Goal: Find specific page/section: Locate a particular part of the current website

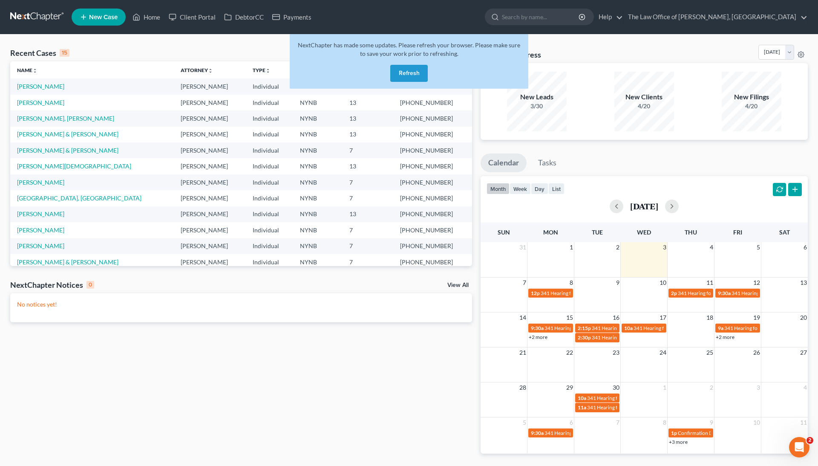
click at [413, 70] on button "Refresh" at bounding box center [409, 73] width 38 height 17
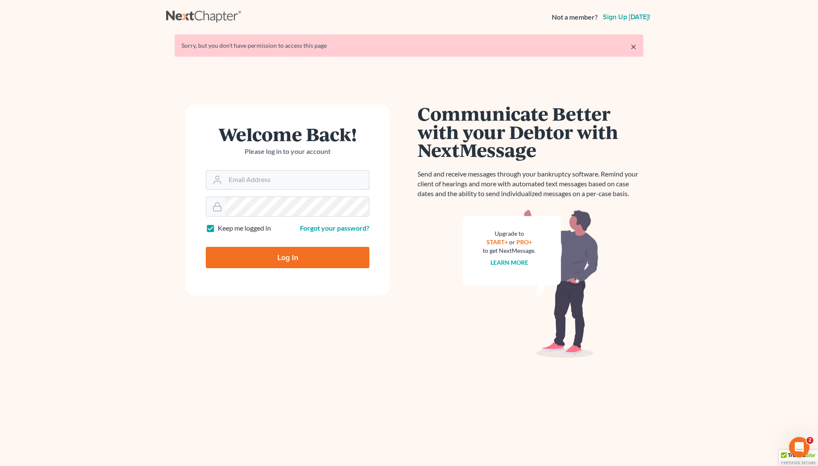
type input "[EMAIL_ADDRESS][DOMAIN_NAME]"
click at [270, 260] on input "Log In" at bounding box center [288, 257] width 164 height 21
type input "Thinking..."
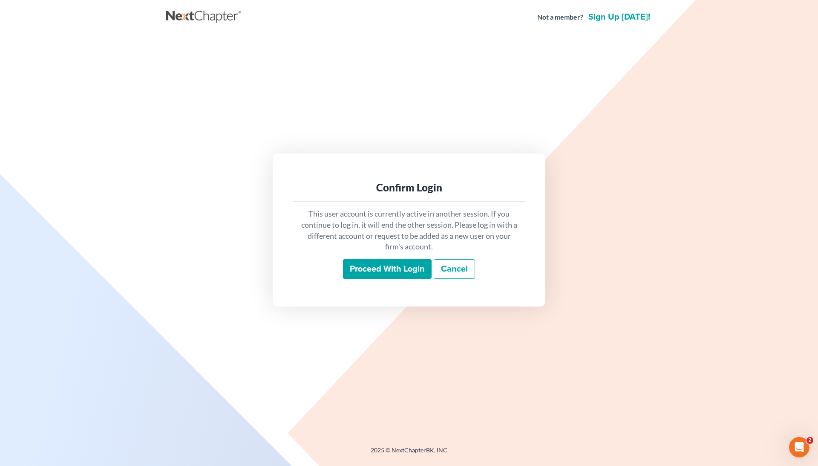
click at [353, 278] on div "Proceed with login Cancel" at bounding box center [409, 269] width 218 height 20
click at [355, 271] on input "Proceed with login" at bounding box center [387, 269] width 89 height 20
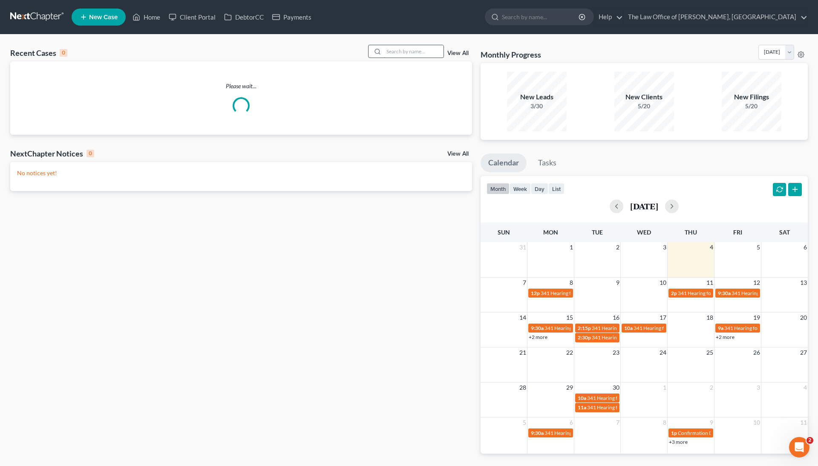
click at [417, 53] on input "search" at bounding box center [414, 51] width 60 height 12
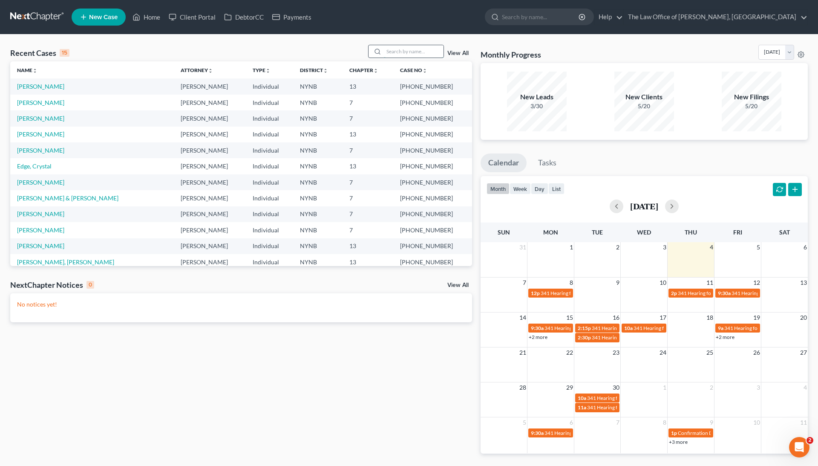
paste input "25-10767"
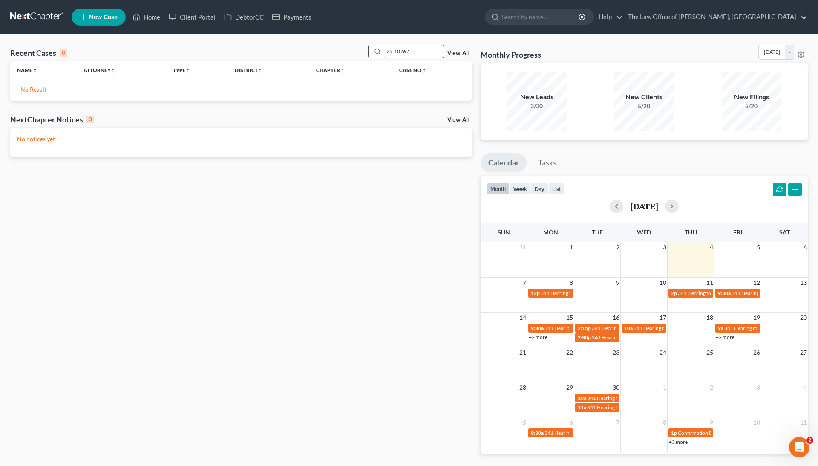
click at [391, 50] on input "25-10767" at bounding box center [414, 51] width 60 height 12
click at [425, 51] on input "25-10767" at bounding box center [414, 51] width 60 height 12
click at [384, 52] on input "25-10767" at bounding box center [414, 51] width 60 height 12
click at [390, 58] on div "Recent Cases 0 25-10767 View All" at bounding box center [241, 53] width 462 height 17
click at [393, 52] on input "25-10767" at bounding box center [414, 51] width 60 height 12
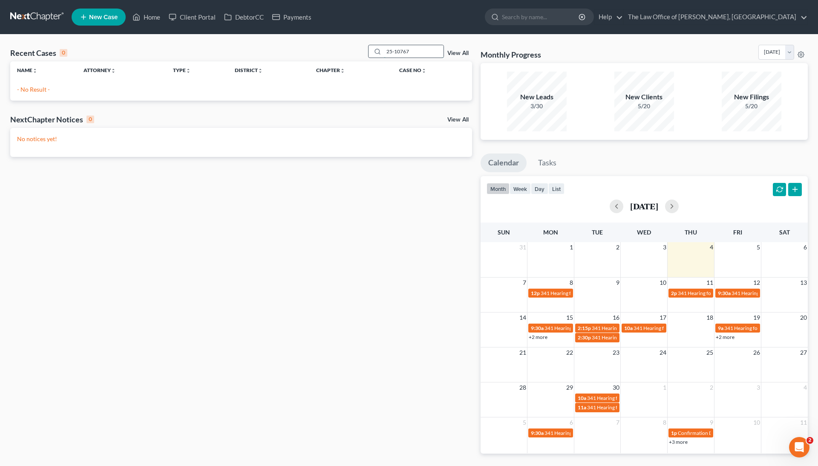
click at [393, 52] on input "25-10767" at bounding box center [414, 51] width 60 height 12
paste input "[PERSON_NAME]"
type input "[PERSON_NAME]"
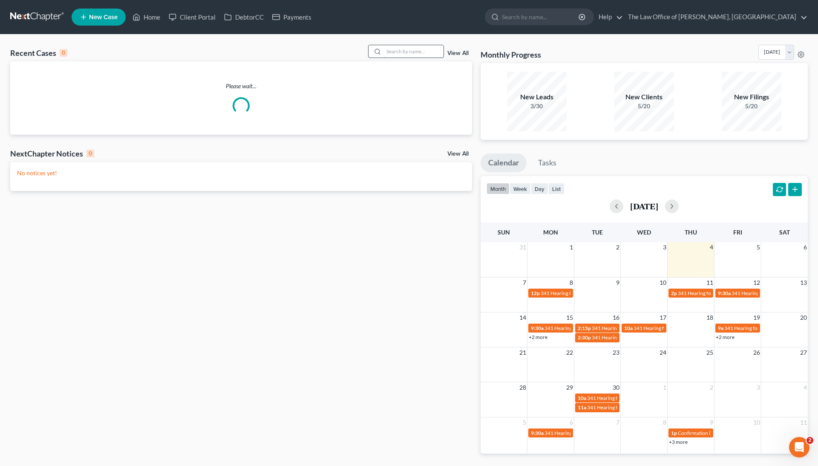
click at [401, 51] on input "search" at bounding box center [414, 51] width 60 height 12
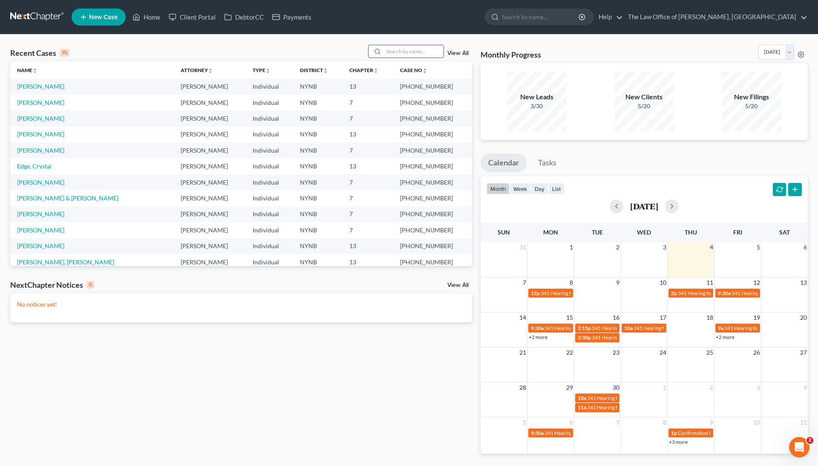
paste input "[PERSON_NAME]"
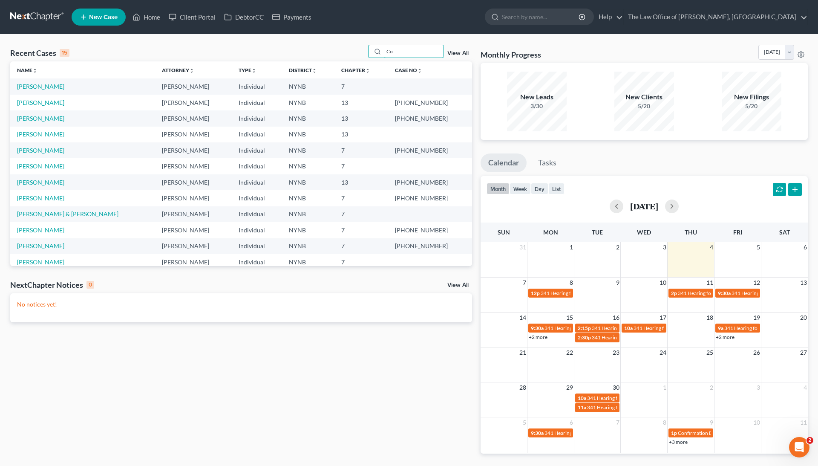
type input "Cor"
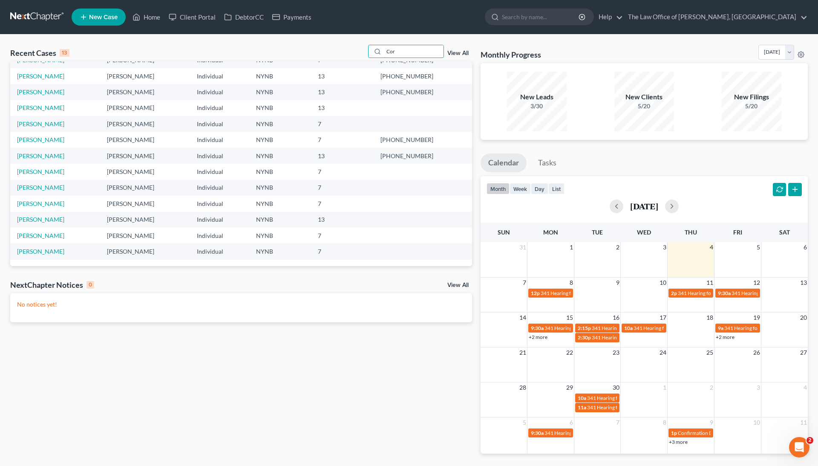
scroll to position [26, 0]
